Goal: Task Accomplishment & Management: Manage account settings

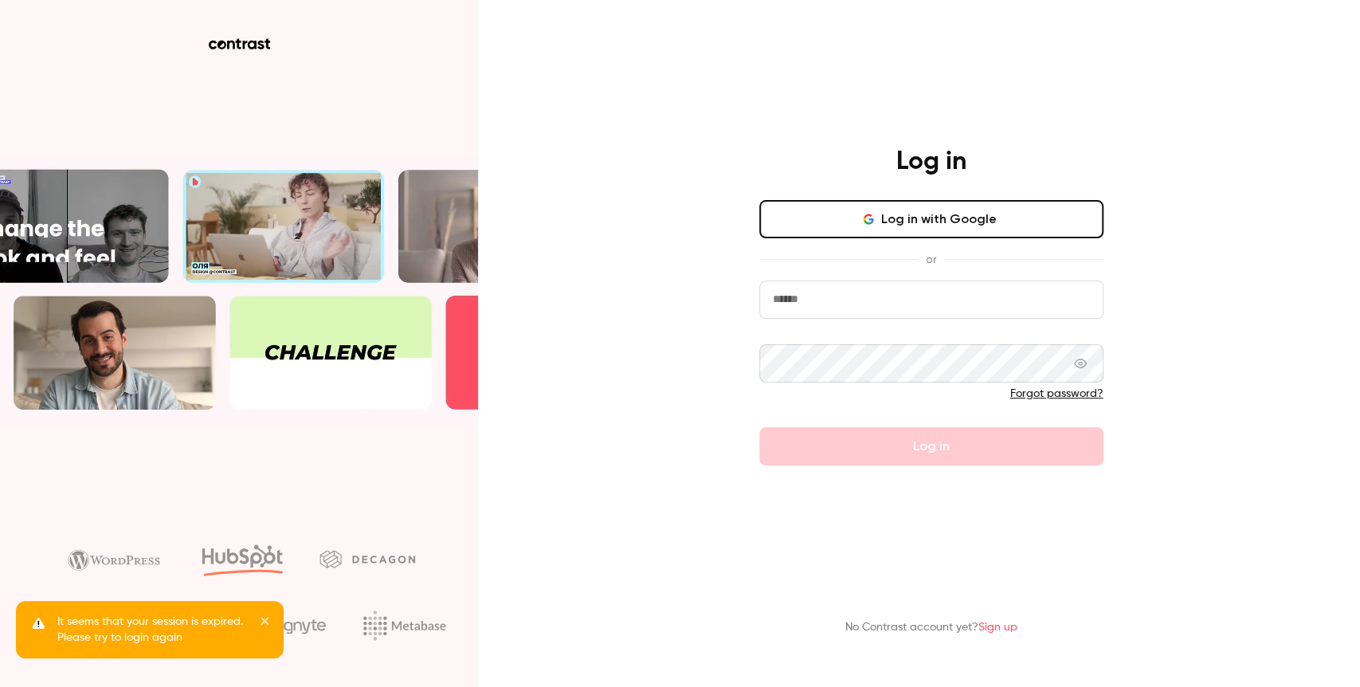
click at [969, 206] on button "Log in with Google" at bounding box center [931, 219] width 344 height 38
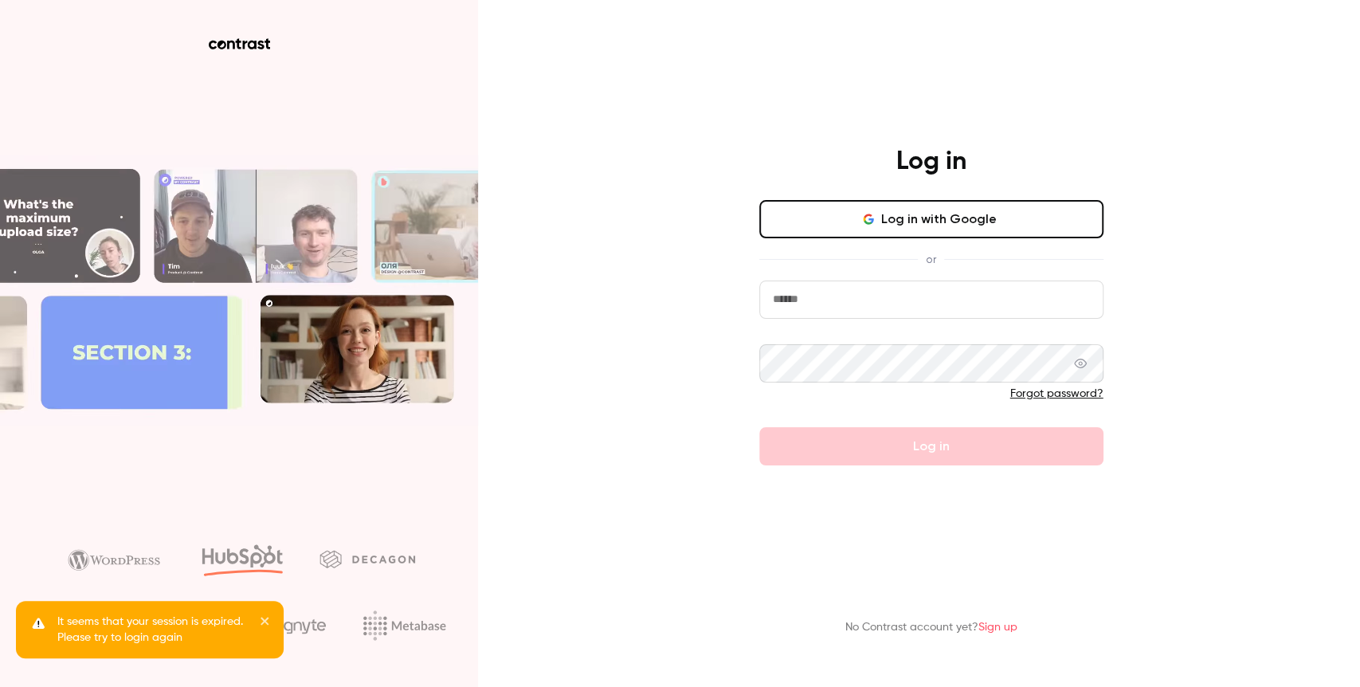
click at [952, 221] on button "Log in with Google" at bounding box center [931, 219] width 344 height 38
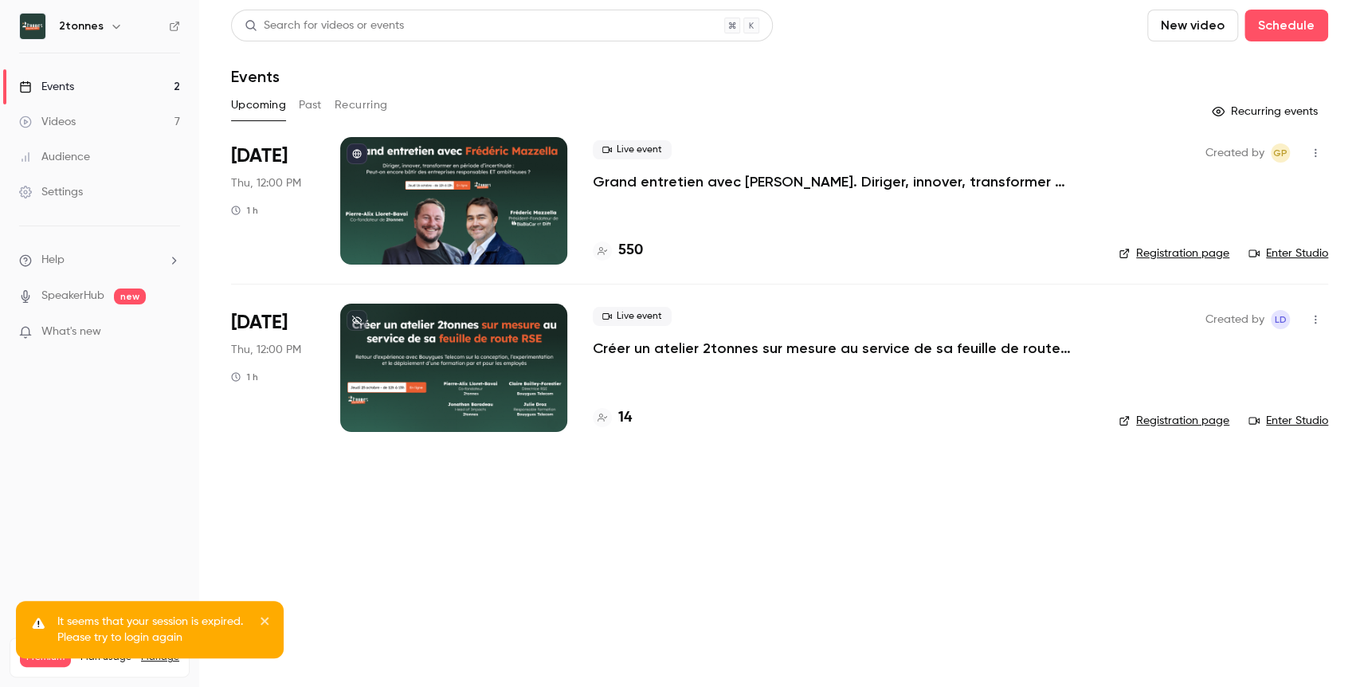
click at [108, 190] on link "Settings" at bounding box center [99, 191] width 199 height 35
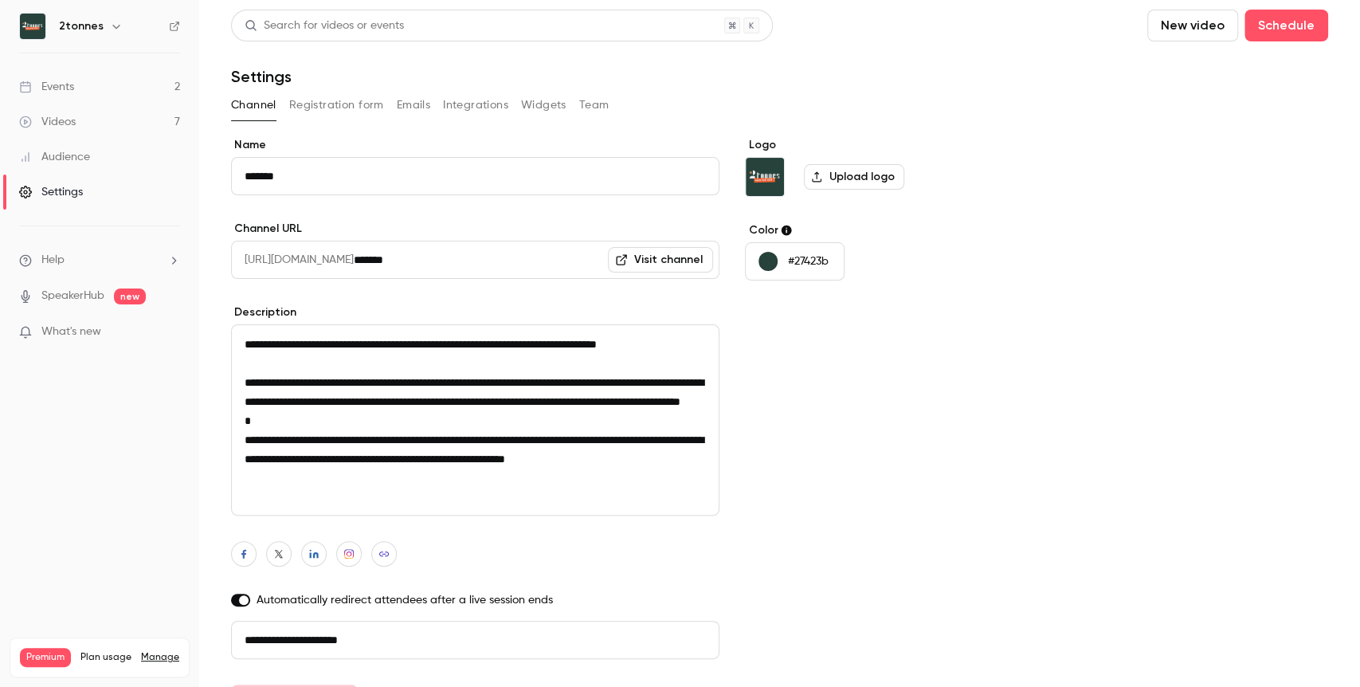
click at [365, 101] on button "Registration form" at bounding box center [336, 104] width 95 height 25
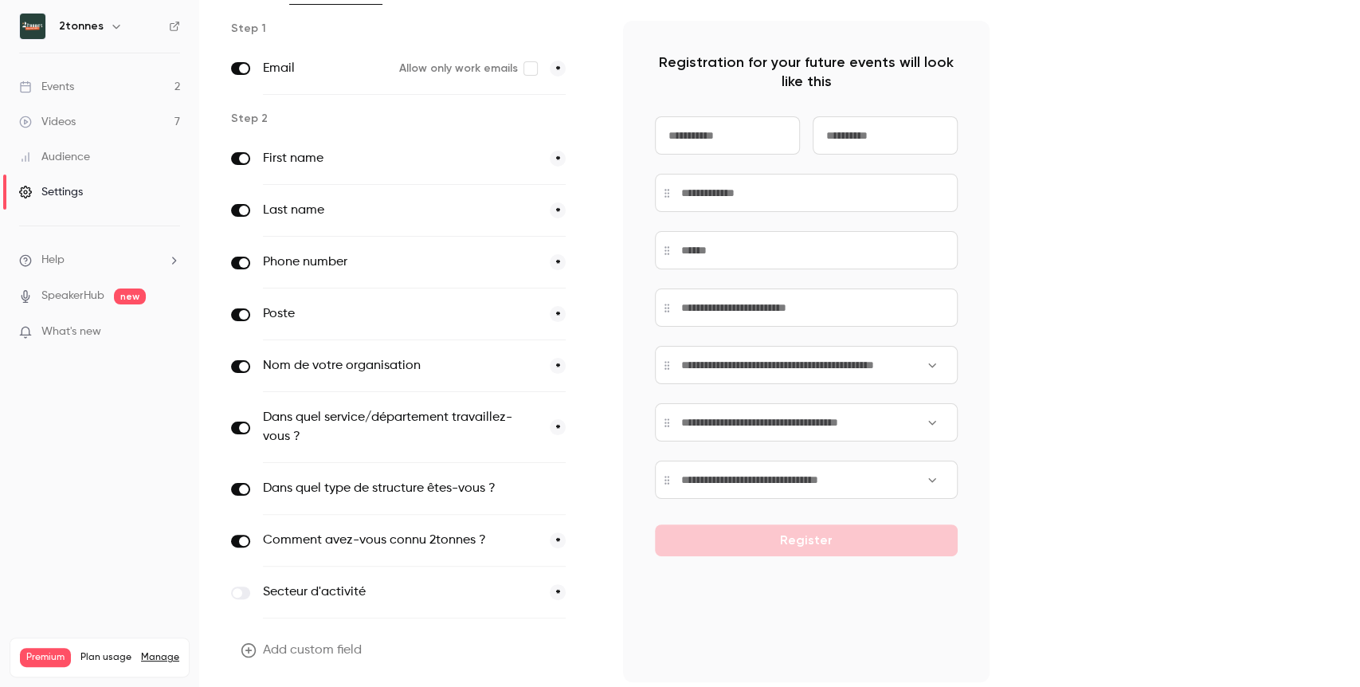
scroll to position [166, 0]
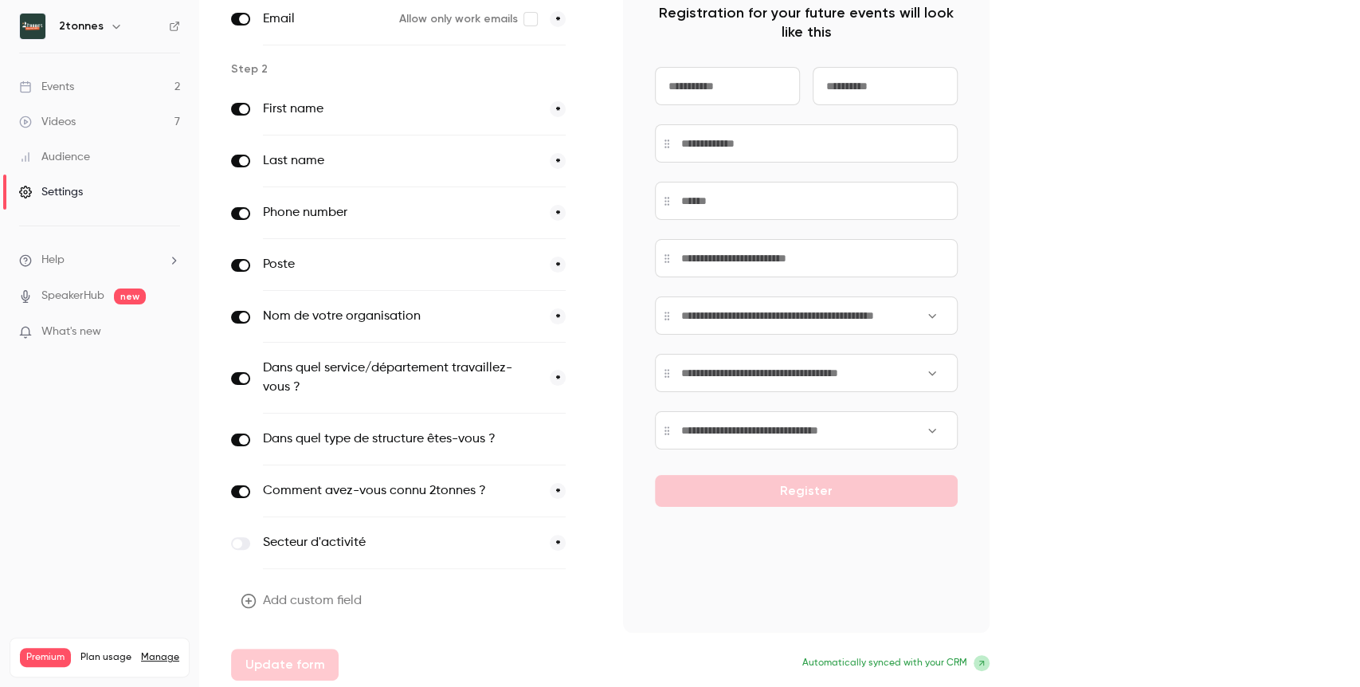
click at [785, 368] on input at bounding box center [806, 373] width 303 height 38
click at [440, 429] on label "Dans quel type de structure êtes-vous ?" at bounding box center [381, 438] width 237 height 19
click at [592, 435] on icon "button" at bounding box center [588, 440] width 10 height 10
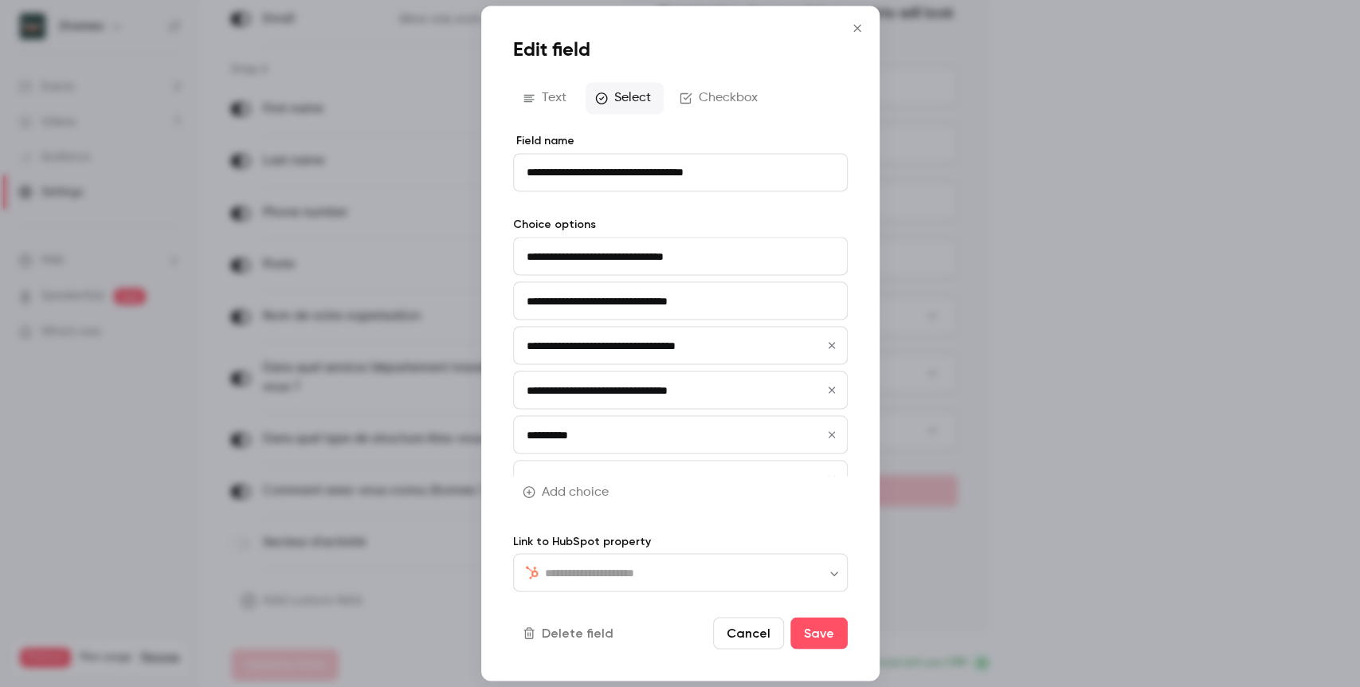
type input "****"
type input "**********"
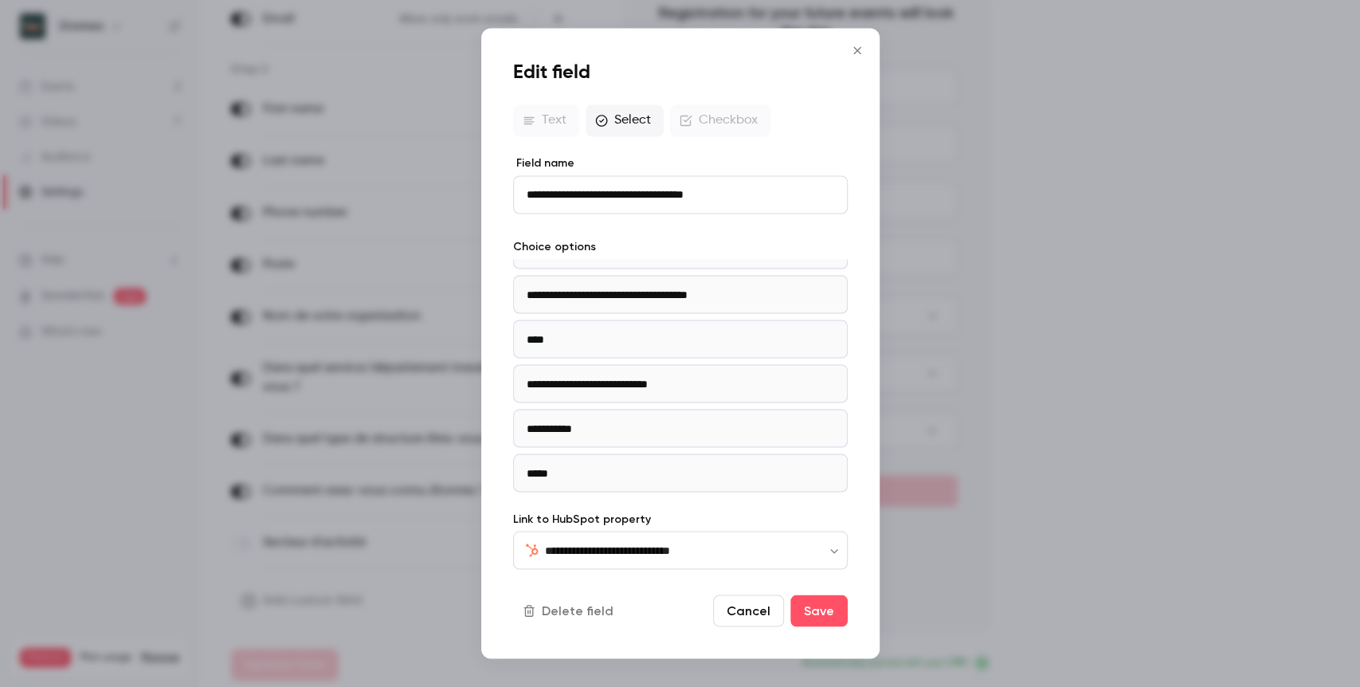
scroll to position [64, 0]
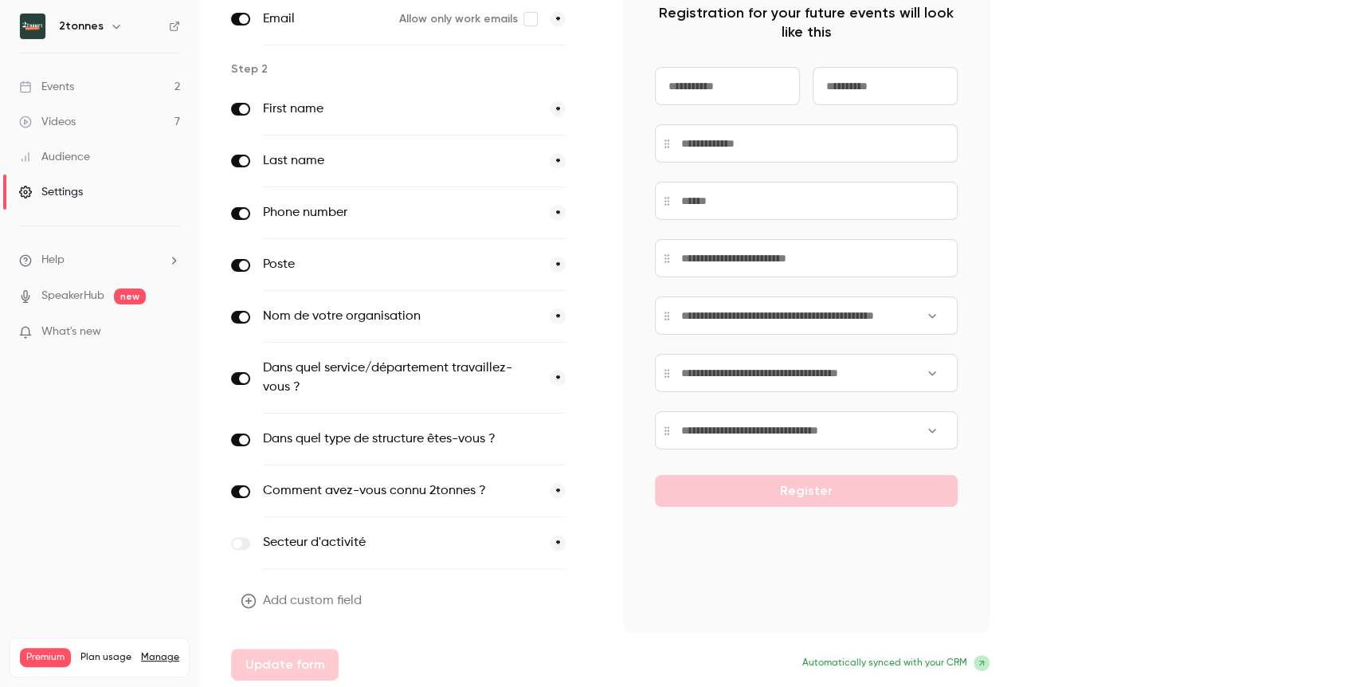
click at [589, 438] on icon "button" at bounding box center [588, 440] width 10 height 10
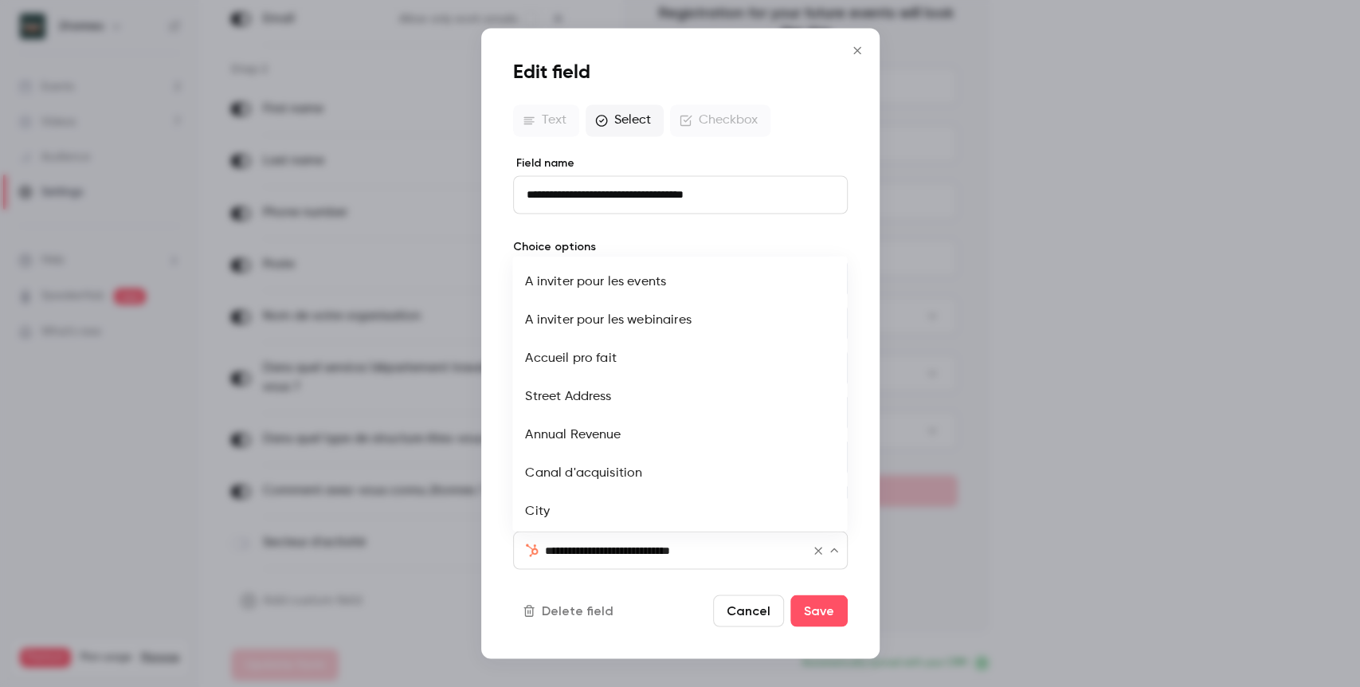
click at [660, 547] on input "**********" at bounding box center [670, 549] width 251 height 19
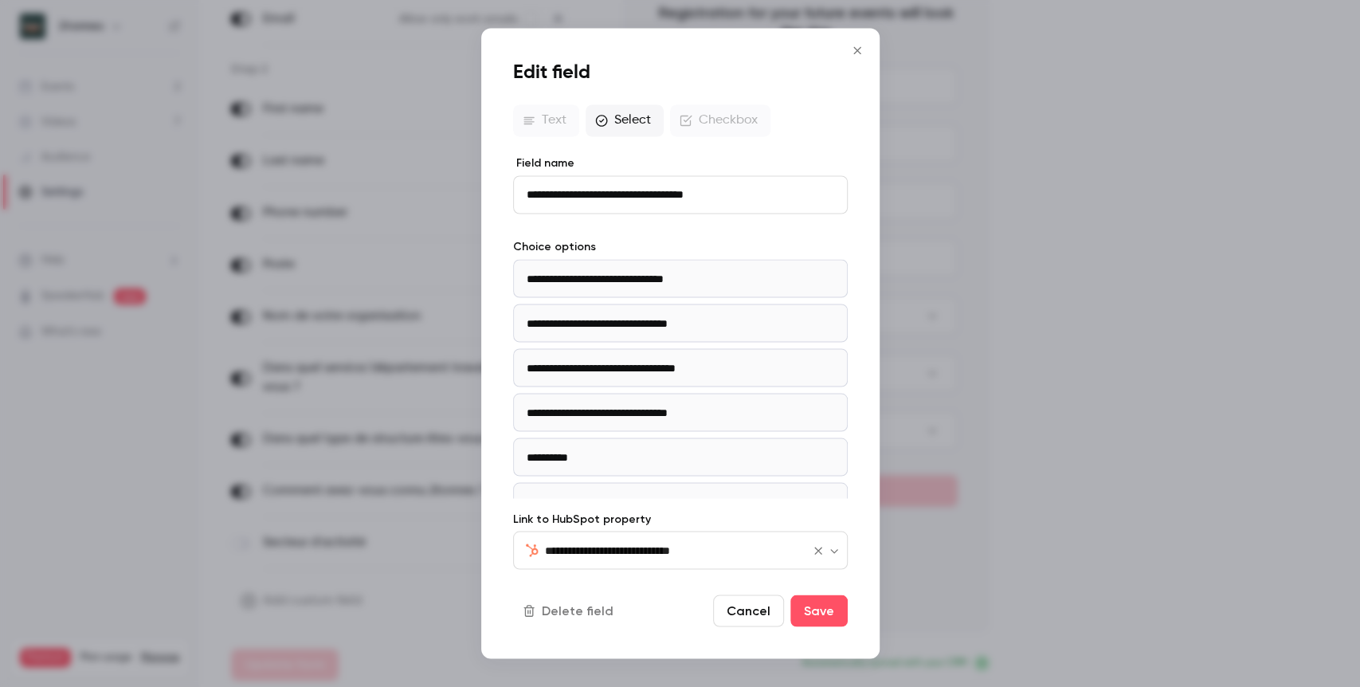
click at [820, 544] on button "Clear" at bounding box center [817, 550] width 19 height 19
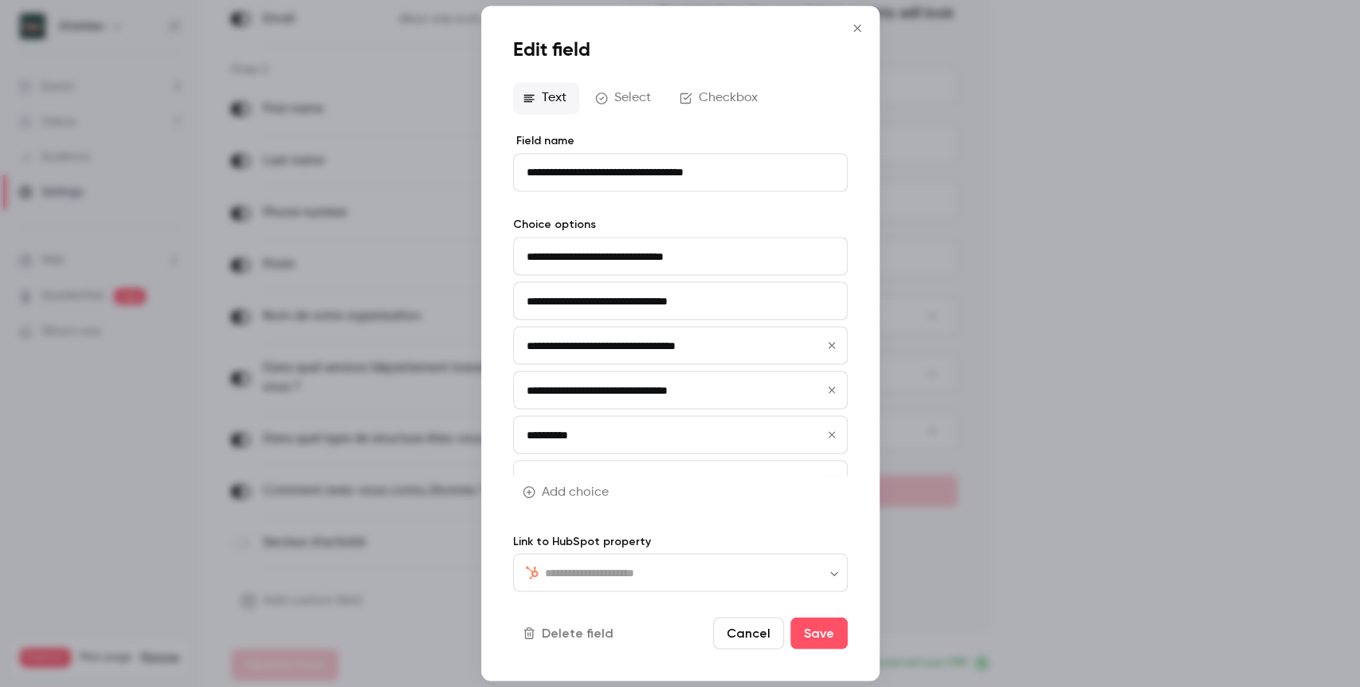
click at [703, 562] on div "​ ​" at bounding box center [680, 572] width 335 height 38
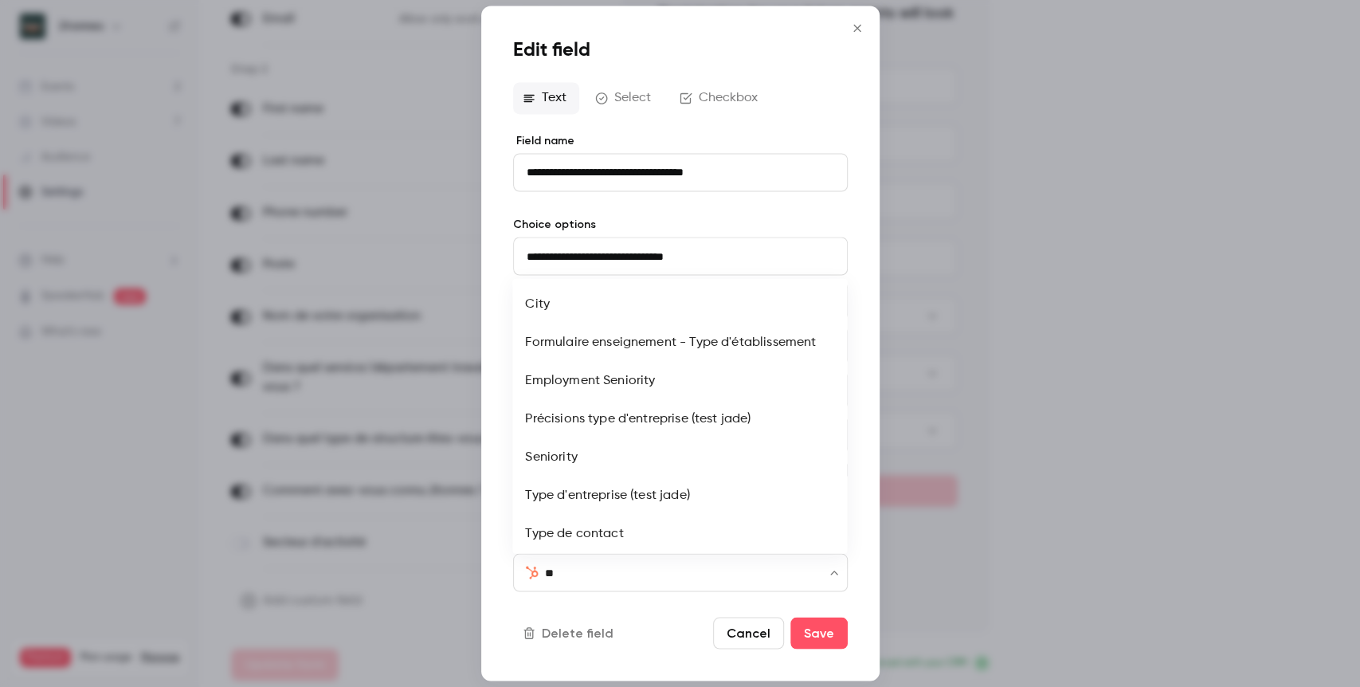
scroll to position [92, 0]
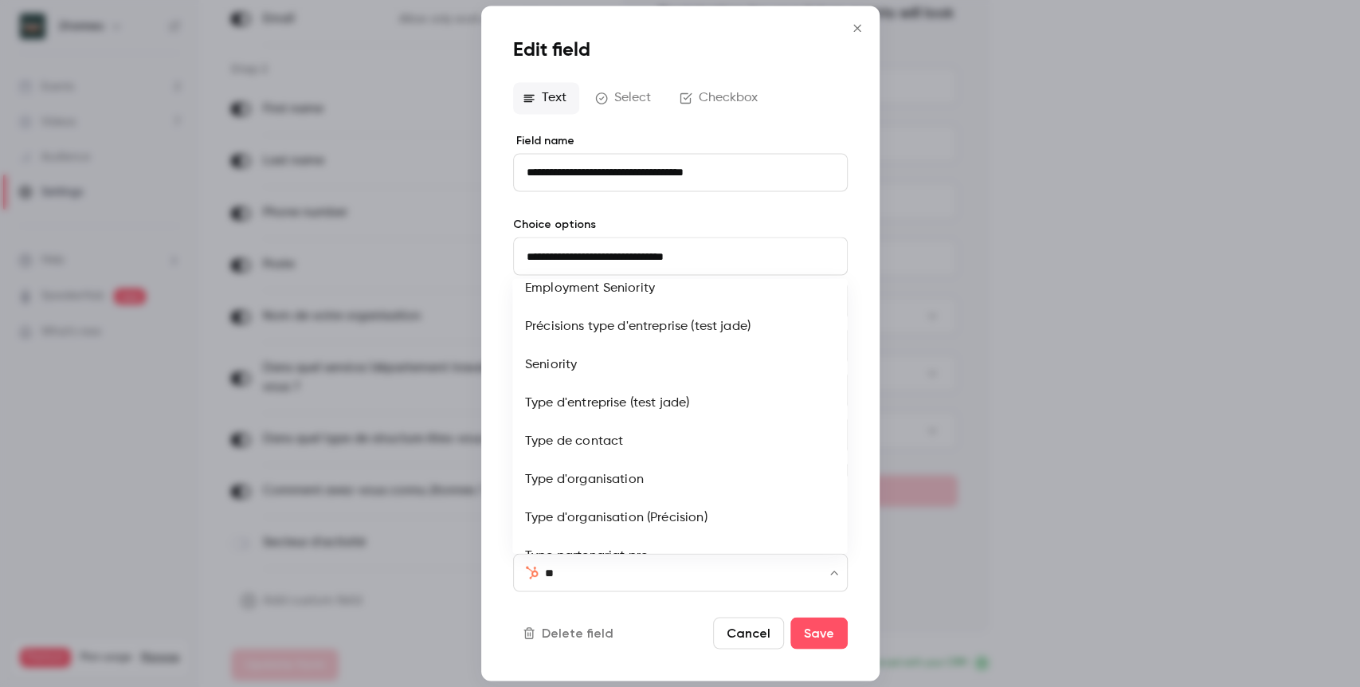
click at [667, 514] on li "Type d'organisation (Précision)" at bounding box center [679, 518] width 335 height 38
type input "**********"
type input "****"
type input "**********"
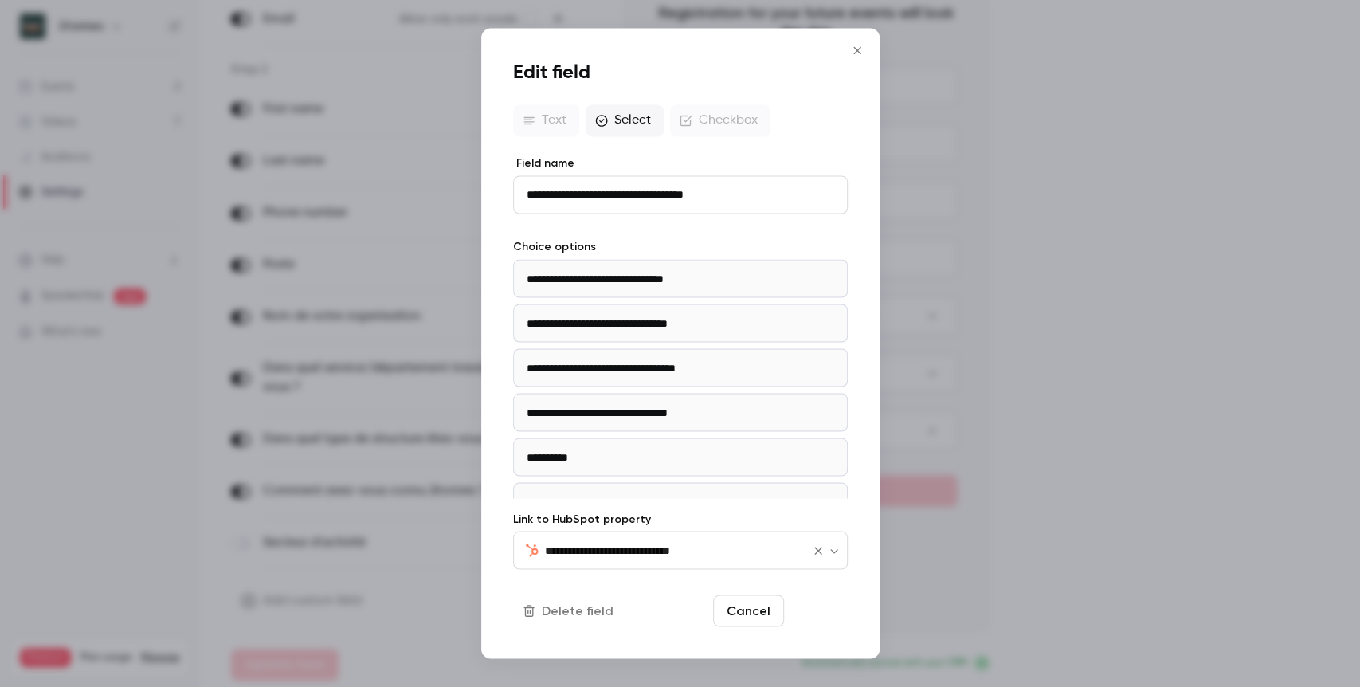
type input "**********"
click at [812, 607] on button "Save" at bounding box center [818, 611] width 57 height 32
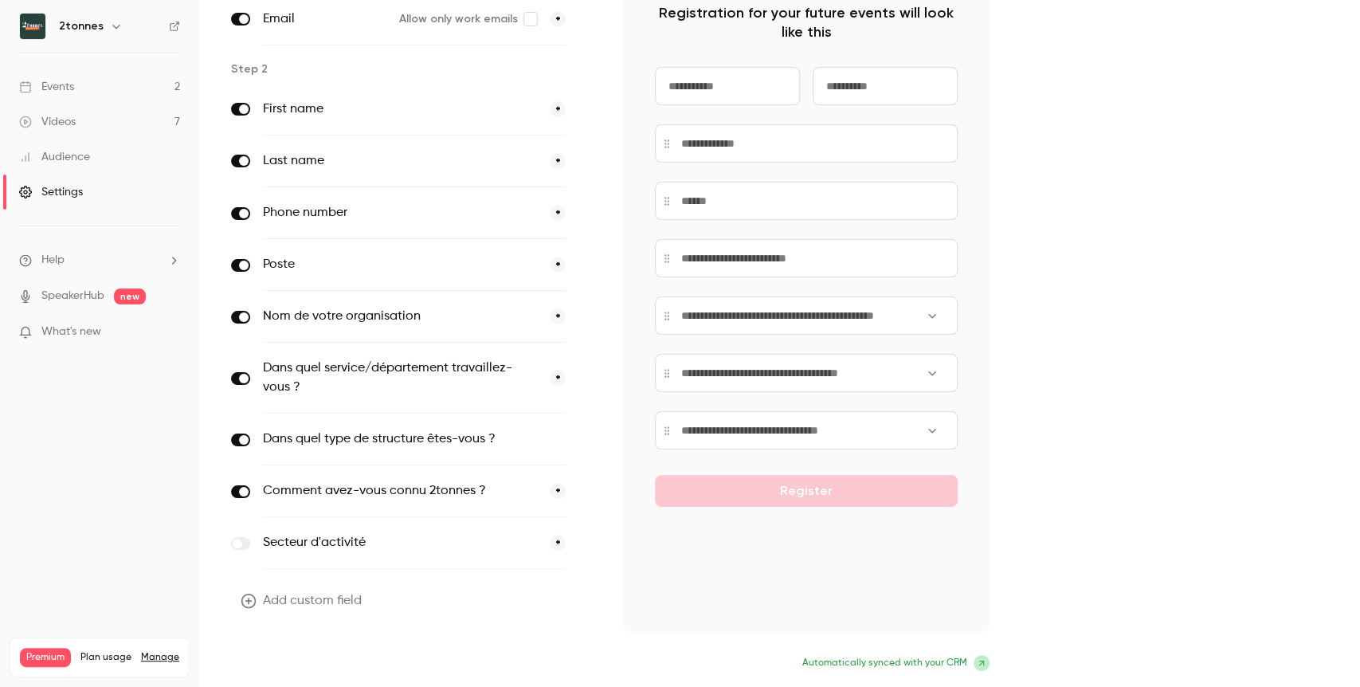
click at [326, 657] on button "Update form" at bounding box center [285, 664] width 108 height 32
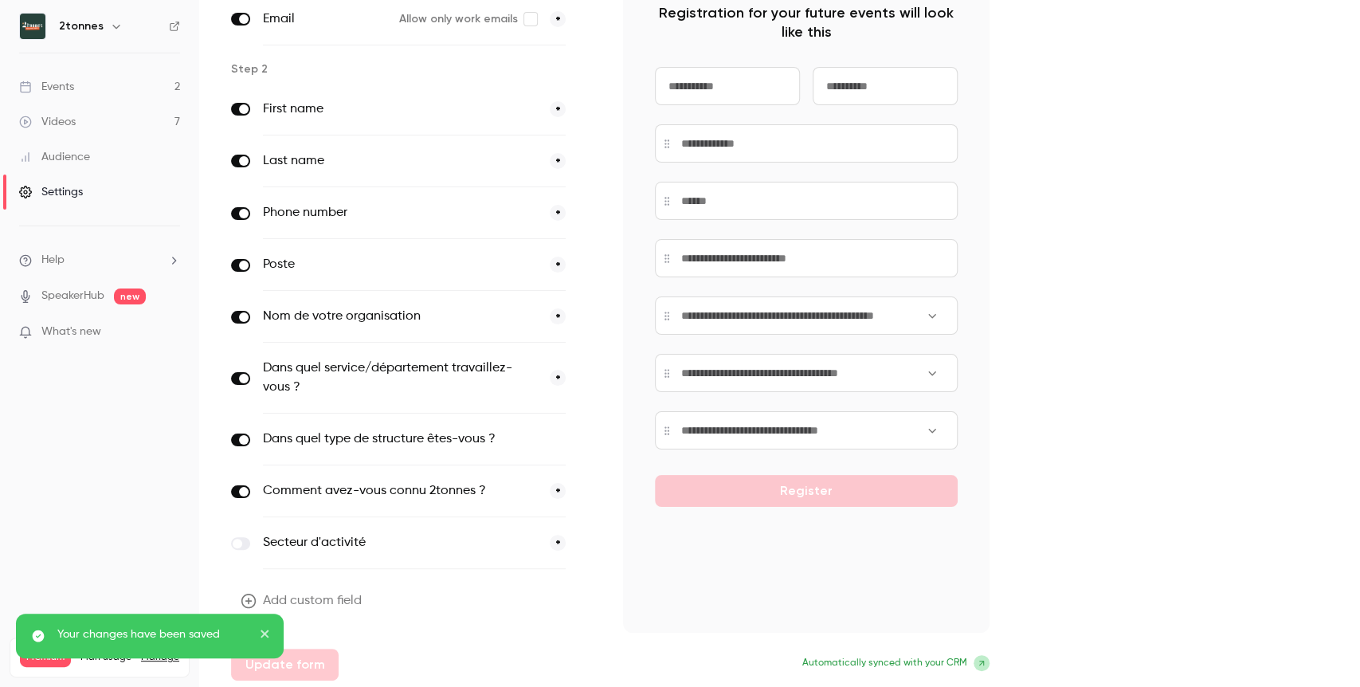
click at [1143, 423] on div "Step 1 Email Allow only work emails * Step 2 First name * Last name * Phone num…" at bounding box center [779, 325] width 1097 height 709
click at [1092, 422] on div "Step 1 Email Allow only work emails * Step 2 First name * Last name * Phone num…" at bounding box center [779, 325] width 1097 height 709
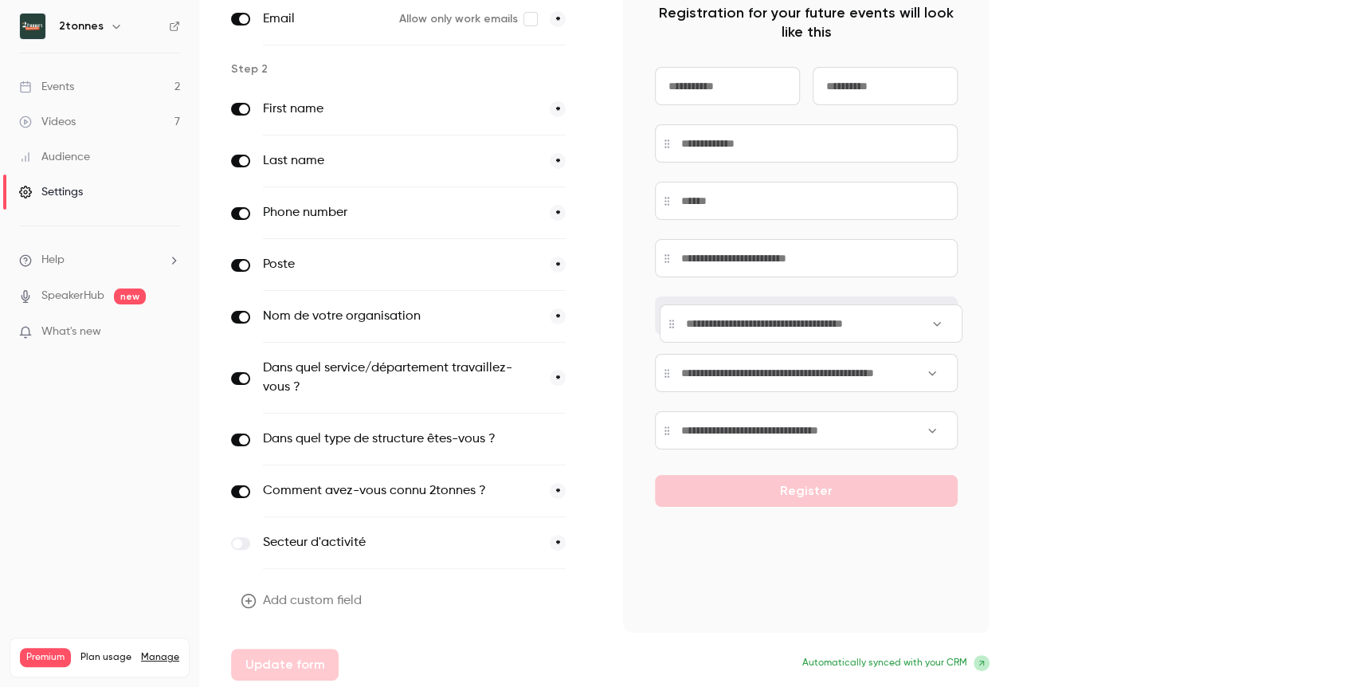
drag, startPoint x: 663, startPoint y: 383, endPoint x: 668, endPoint y: 334, distance: 49.6
click at [668, 334] on input at bounding box center [810, 323] width 303 height 38
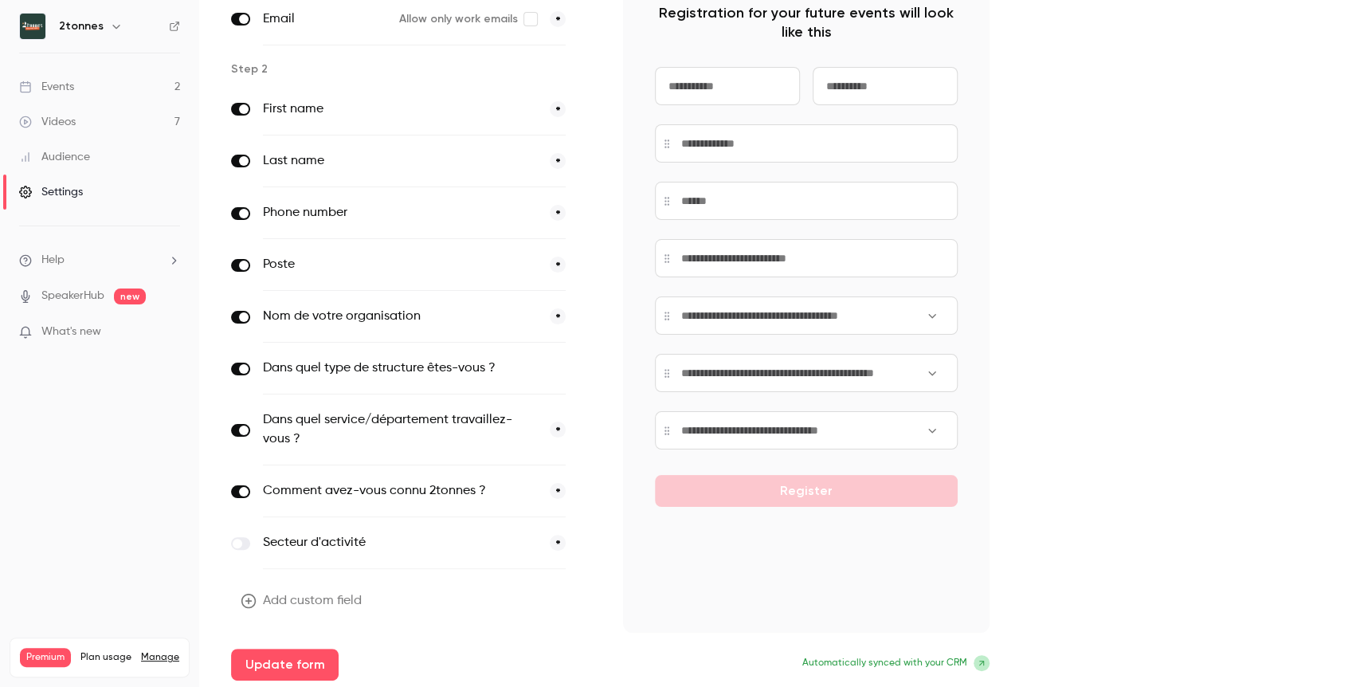
click at [887, 318] on input at bounding box center [806, 315] width 303 height 38
click at [945, 311] on div at bounding box center [806, 286] width 303 height 325
click at [931, 314] on input at bounding box center [806, 315] width 303 height 38
click at [483, 362] on label "Dans quel type de structure êtes-vous ?" at bounding box center [381, 367] width 237 height 19
click at [560, 364] on button "optional" at bounding box center [538, 368] width 53 height 16
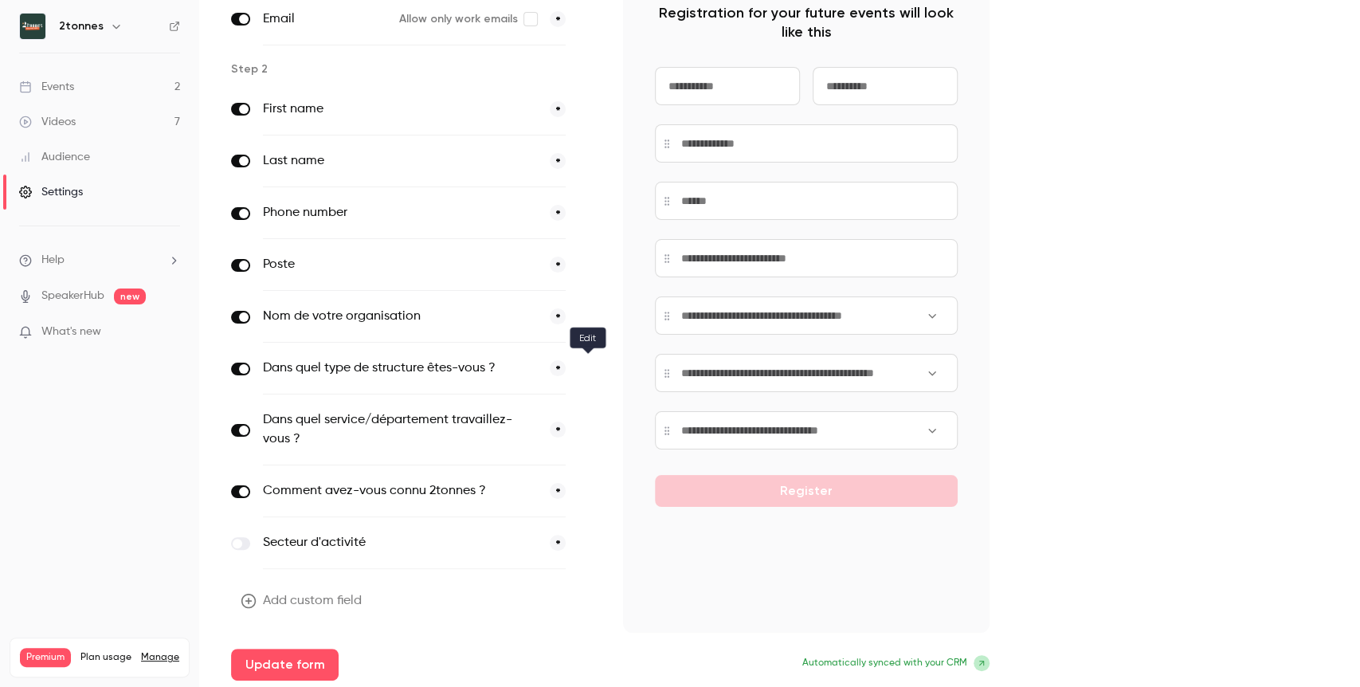
click at [583, 364] on icon "button" at bounding box center [588, 369] width 10 height 10
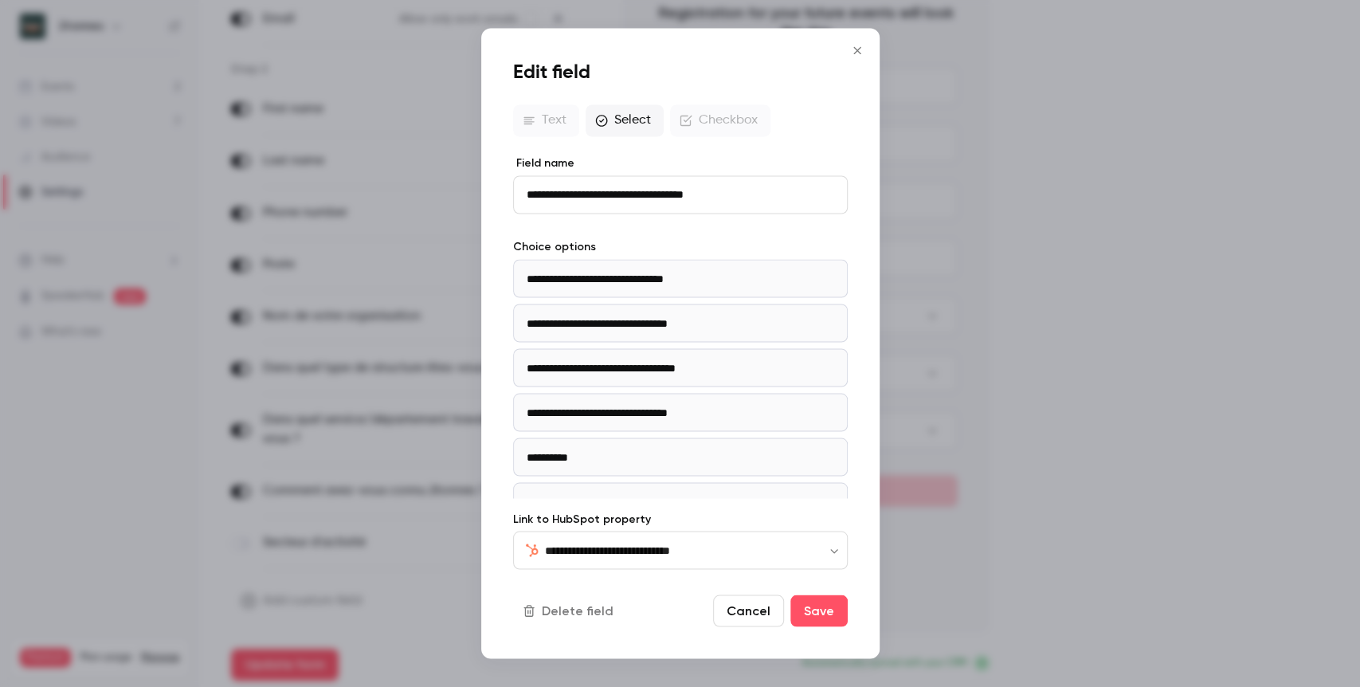
scroll to position [341, 0]
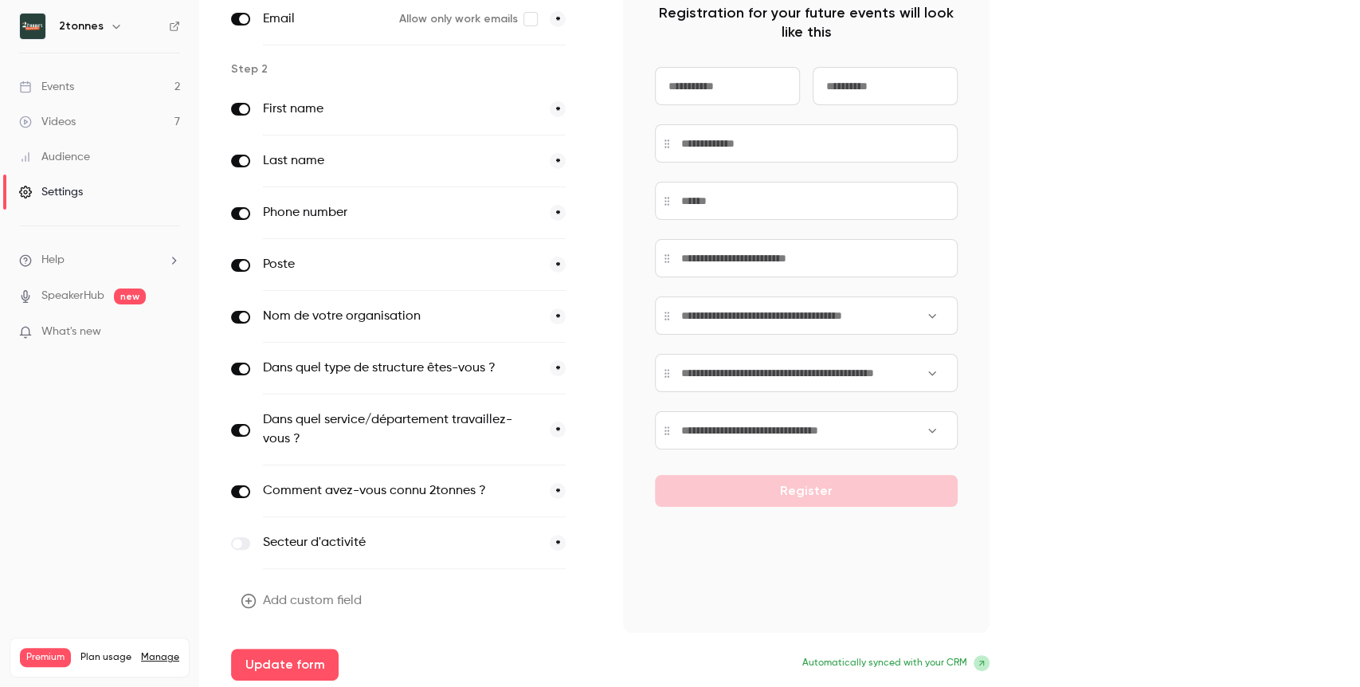
click at [562, 367] on button "*" at bounding box center [558, 368] width 16 height 16
click at [1213, 361] on div "Step 1 Email Allow only work emails * Step 2 First name * Last name * Phone num…" at bounding box center [779, 325] width 1097 height 709
drag, startPoint x: 412, startPoint y: 362, endPoint x: 413, endPoint y: 398, distance: 35.9
click at [413, 398] on div "First name * Last name * Phone number * Poste * Nom de votre organisation * Dan…" at bounding box center [414, 326] width 366 height 485
drag, startPoint x: 663, startPoint y: 317, endPoint x: 666, endPoint y: 382, distance: 64.6
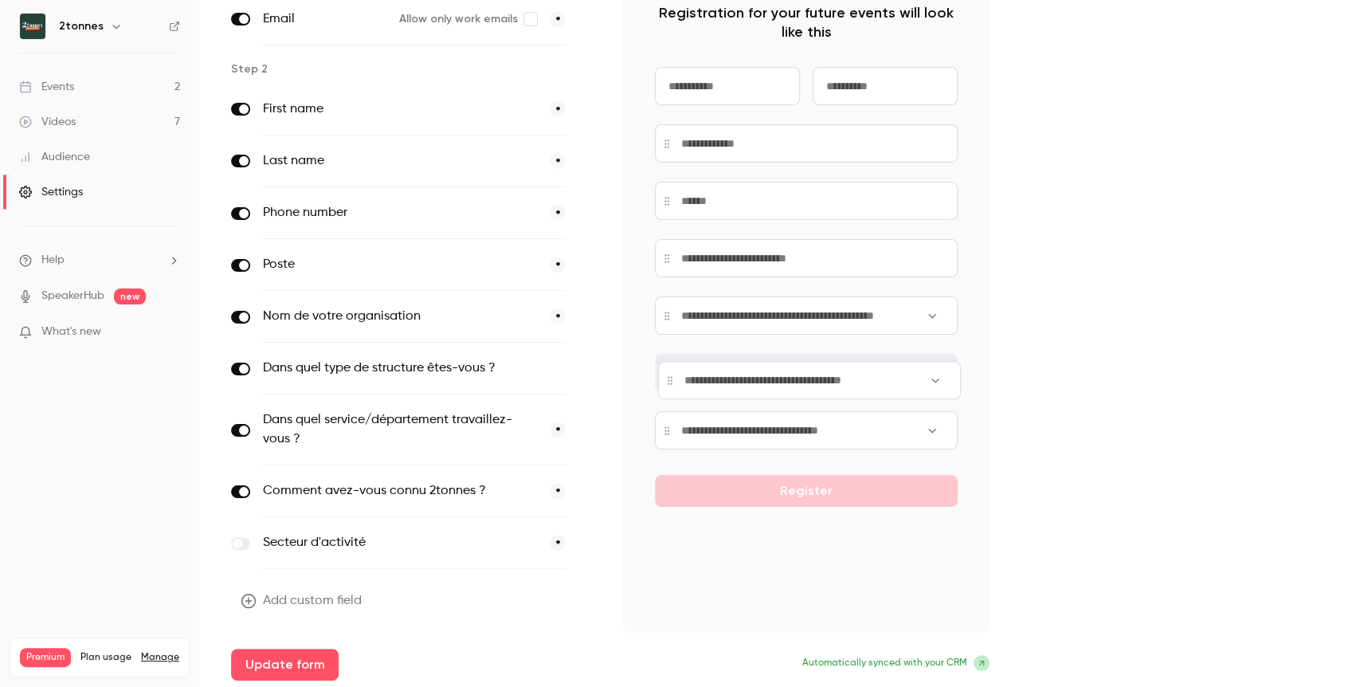
click at [666, 382] on div at bounding box center [809, 380] width 303 height 38
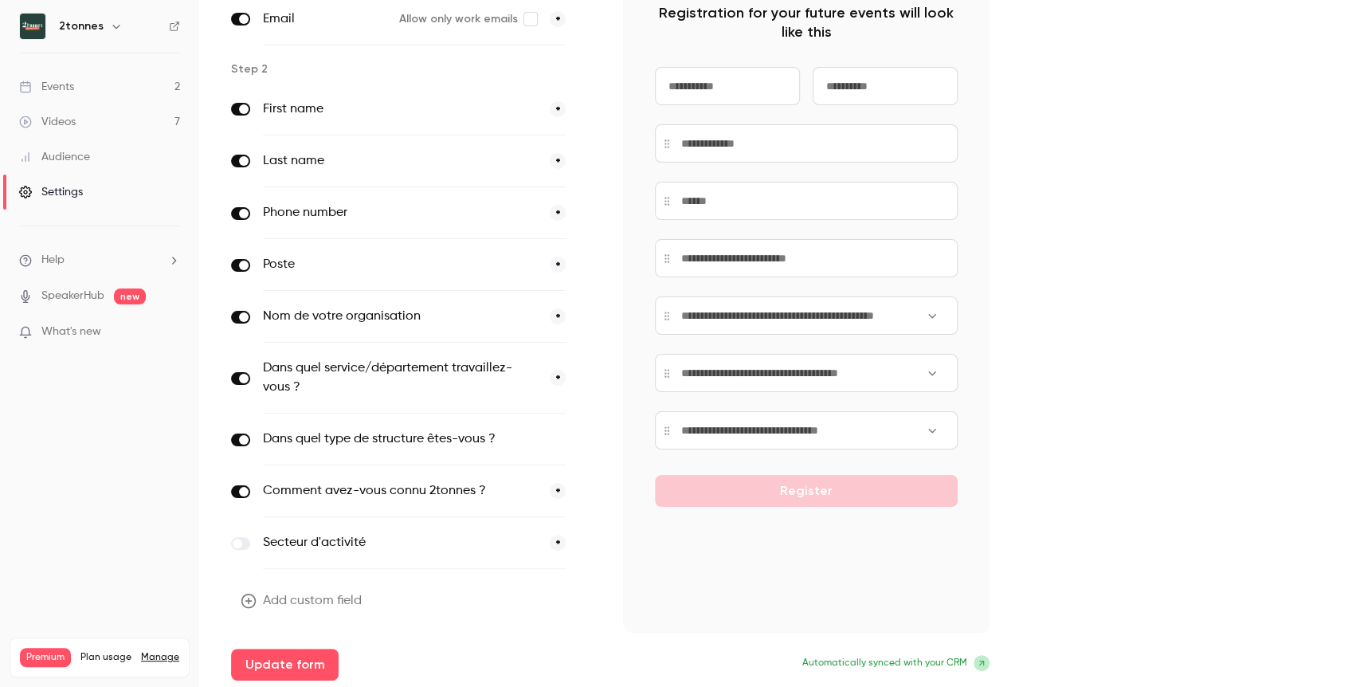
click at [1094, 385] on div "Step 1 Email Allow only work emails * Step 2 First name * Last name * Phone num…" at bounding box center [779, 325] width 1097 height 709
click at [549, 437] on button "optional" at bounding box center [538, 439] width 53 height 16
click at [331, 648] on button "Update form" at bounding box center [285, 664] width 108 height 32
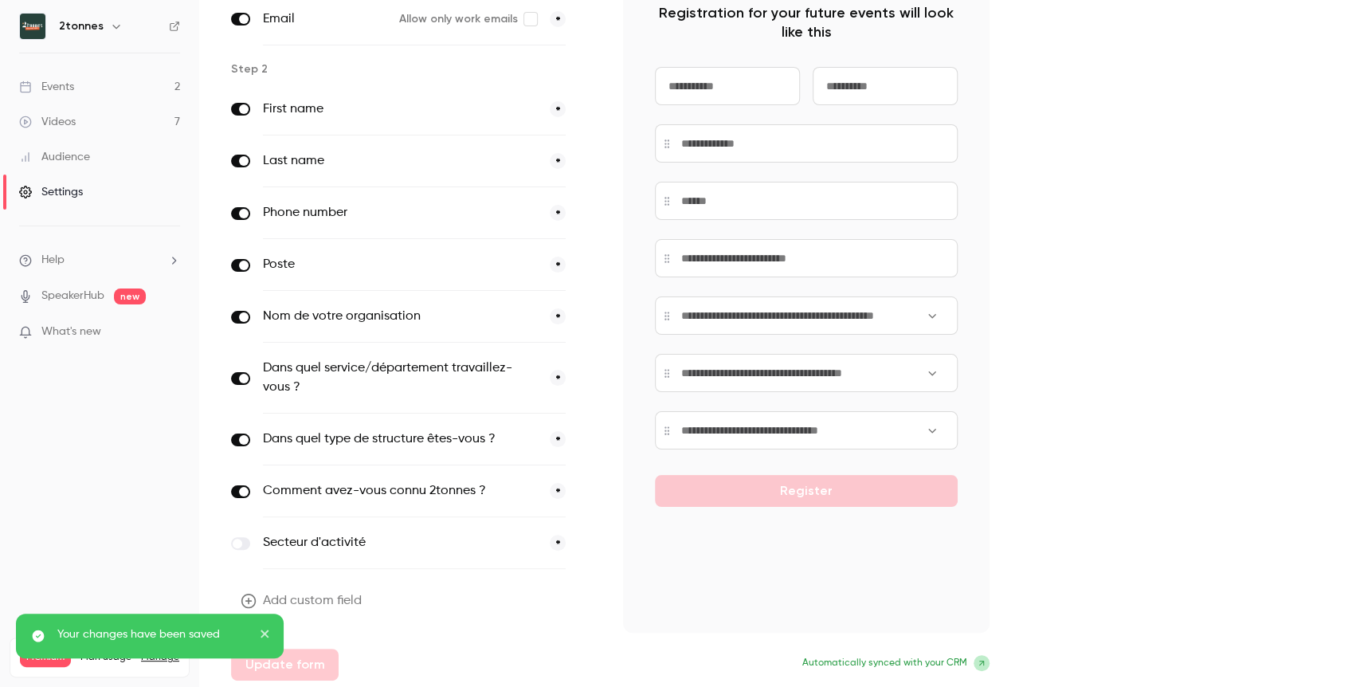
click at [1178, 368] on div "Step 1 Email Allow only work emails * Step 2 First name * Last name * Phone num…" at bounding box center [779, 325] width 1097 height 709
